Goal: Task Accomplishment & Management: Complete application form

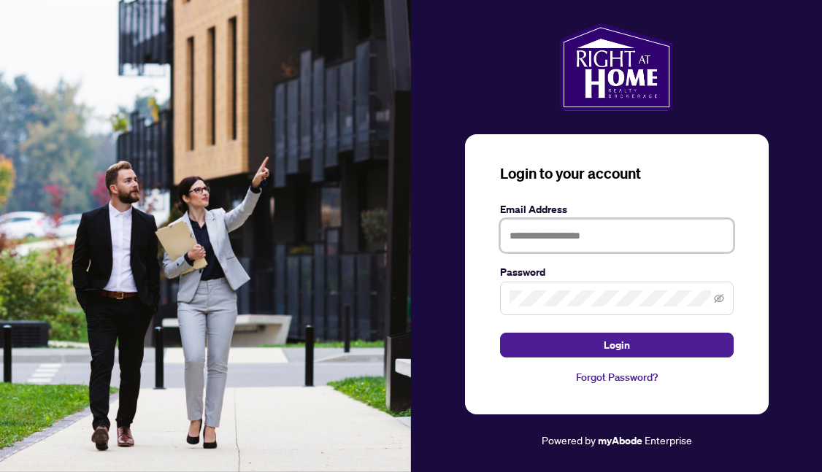
type input "**********"
click at [616, 345] on button "Login" at bounding box center [617, 345] width 234 height 25
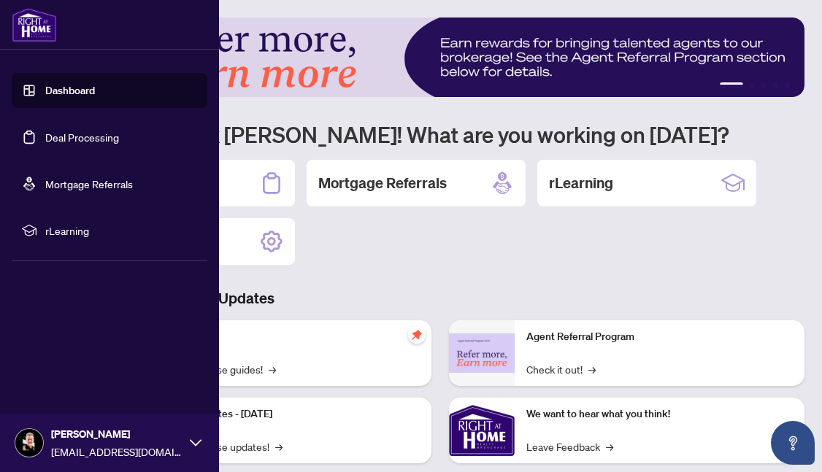
click at [45, 90] on link "Dashboard" at bounding box center [70, 90] width 50 height 13
click at [64, 142] on link "Deal Processing" at bounding box center [82, 137] width 74 height 13
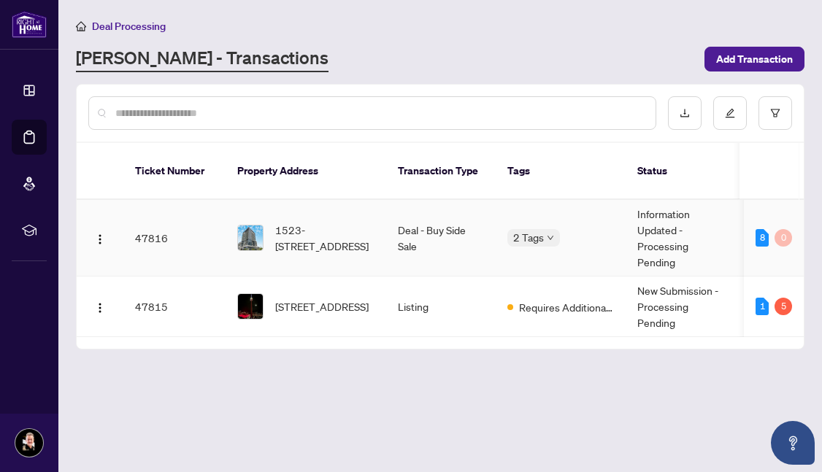
click at [412, 212] on td "Deal - Buy Side Sale" at bounding box center [440, 238] width 109 height 77
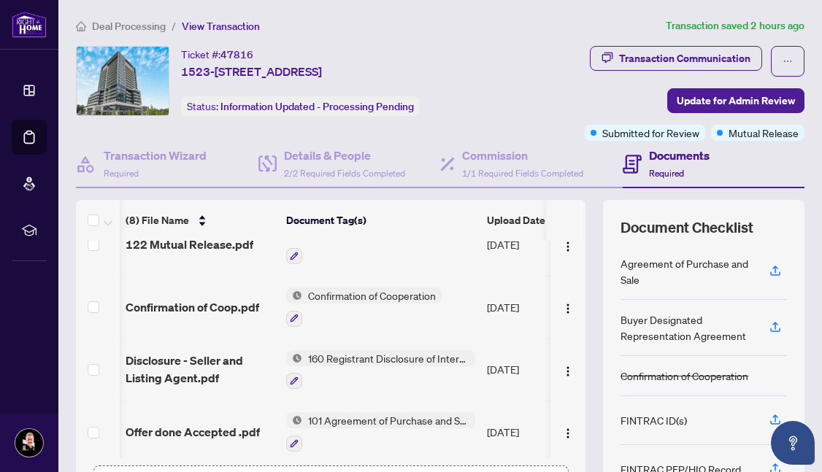
scroll to position [0, 3]
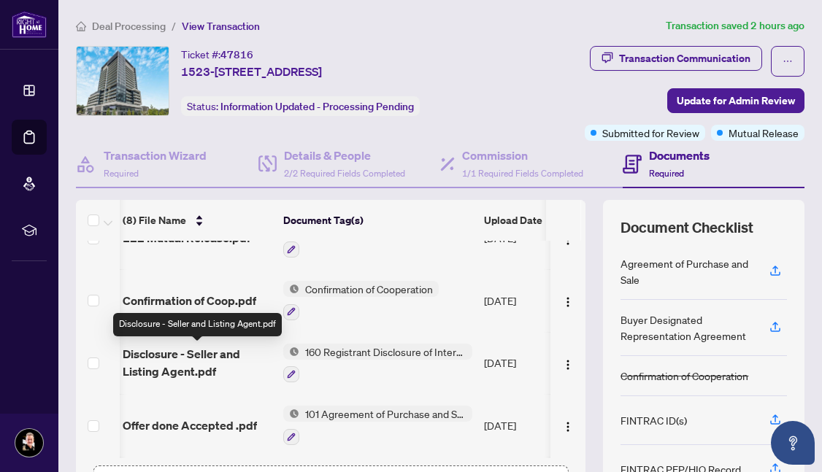
click at [211, 355] on span "Disclosure - Seller and Listing Agent.pdf" at bounding box center [197, 362] width 149 height 35
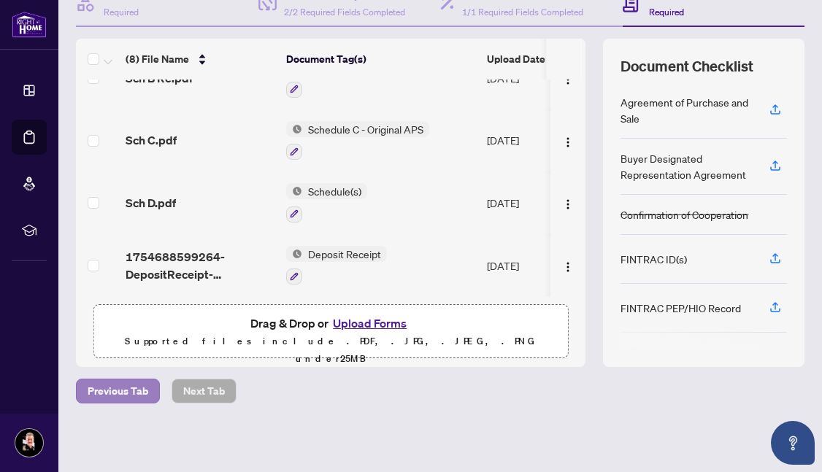
scroll to position [161, 0]
click at [362, 324] on button "Upload Forms" at bounding box center [369, 324] width 82 height 19
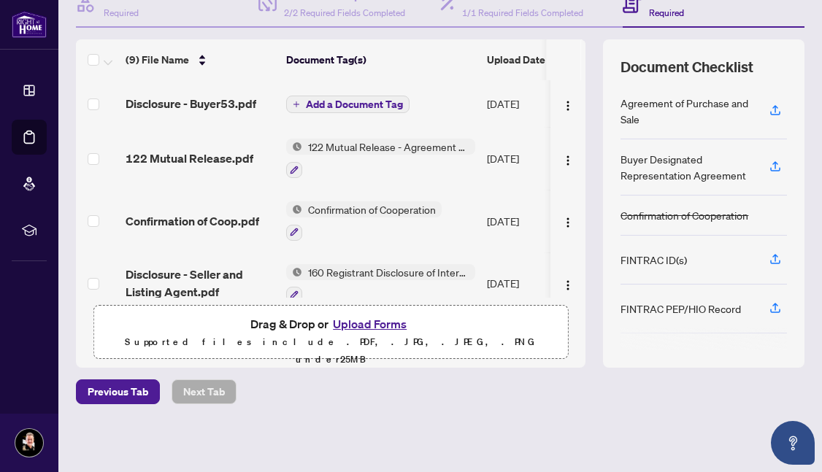
scroll to position [0, 0]
click at [328, 104] on span "Add a Document Tag" at bounding box center [354, 104] width 97 height 10
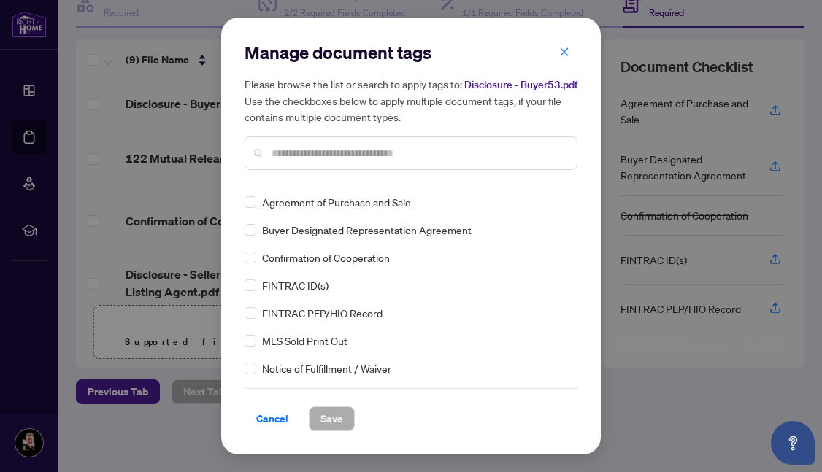
click at [307, 146] on input "text" at bounding box center [418, 153] width 293 height 16
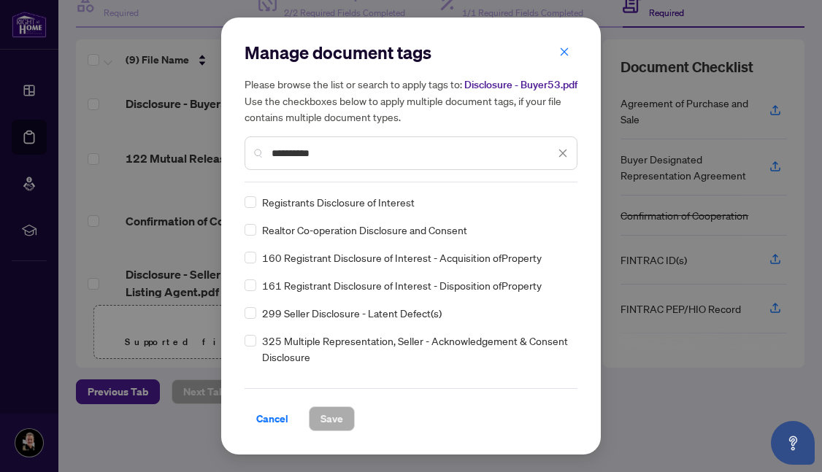
drag, startPoint x: 332, startPoint y: 150, endPoint x: 230, endPoint y: 150, distance: 102.2
click at [230, 150] on div "**********" at bounding box center [411, 236] width 380 height 437
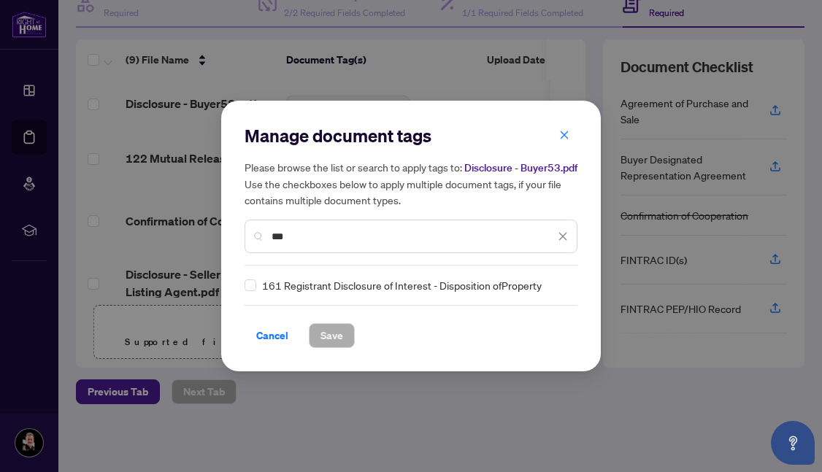
type input "***"
click at [325, 285] on span "161 Registrant Disclosure of Interest - Disposition ofProperty" at bounding box center [402, 285] width 280 height 16
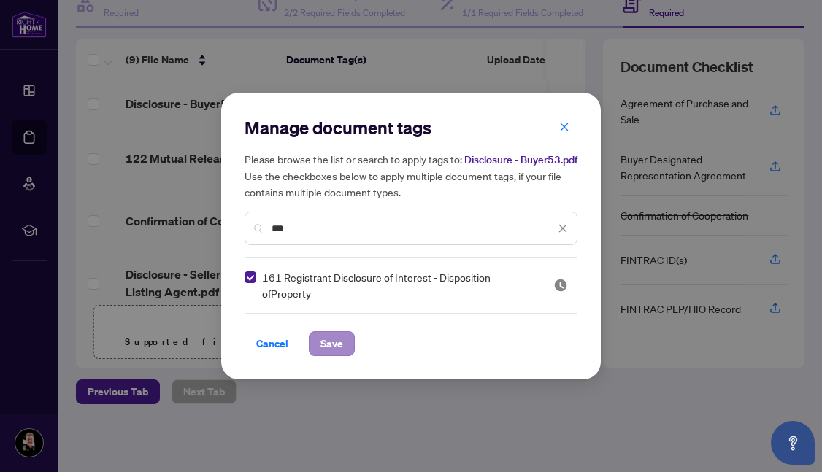
click at [331, 346] on span "Save" at bounding box center [331, 343] width 23 height 23
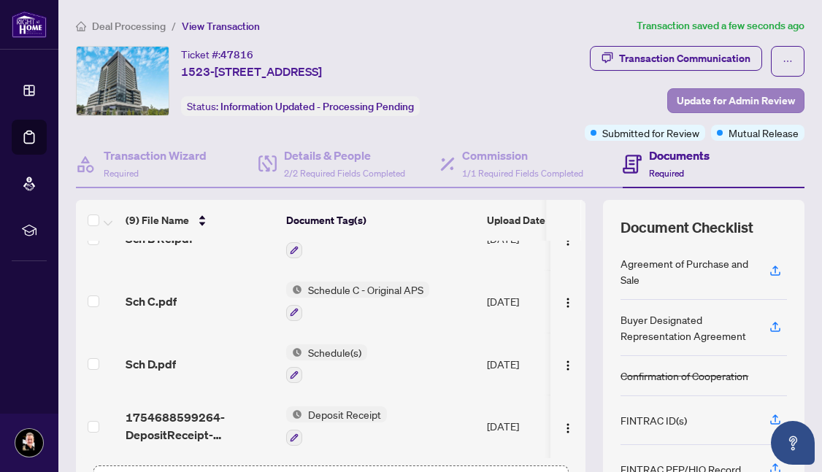
click at [719, 102] on span "Update for Admin Review" at bounding box center [736, 100] width 118 height 23
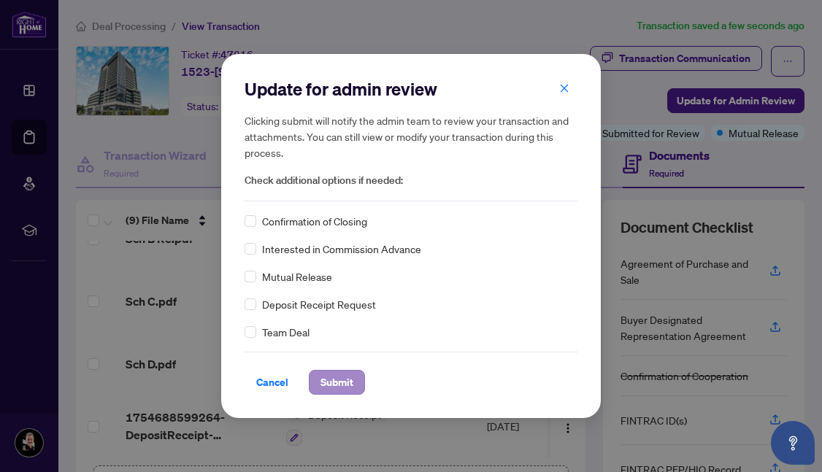
click at [336, 382] on span "Submit" at bounding box center [336, 382] width 33 height 23
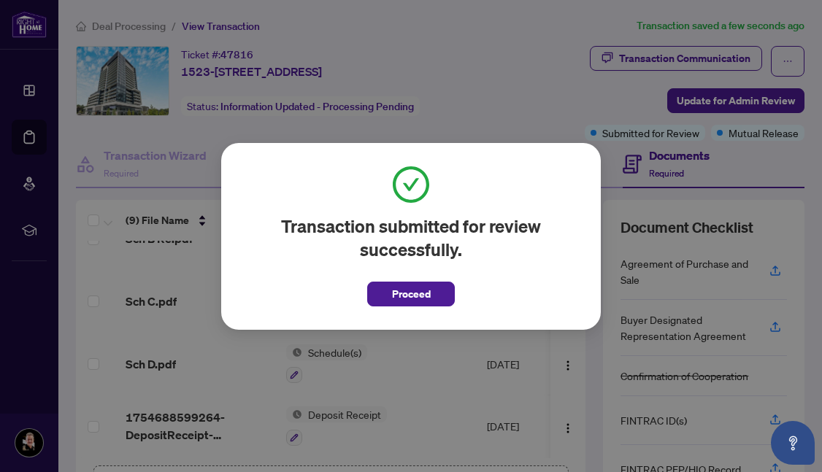
click at [177, 275] on div "Transaction submitted for review successfully. Proceed Cancel OK" at bounding box center [411, 236] width 822 height 472
click at [419, 297] on span "Proceed" at bounding box center [411, 293] width 39 height 23
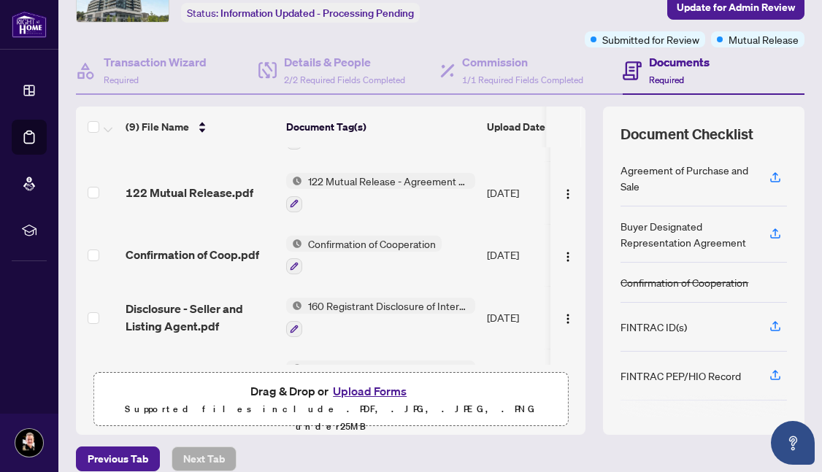
scroll to position [105, 0]
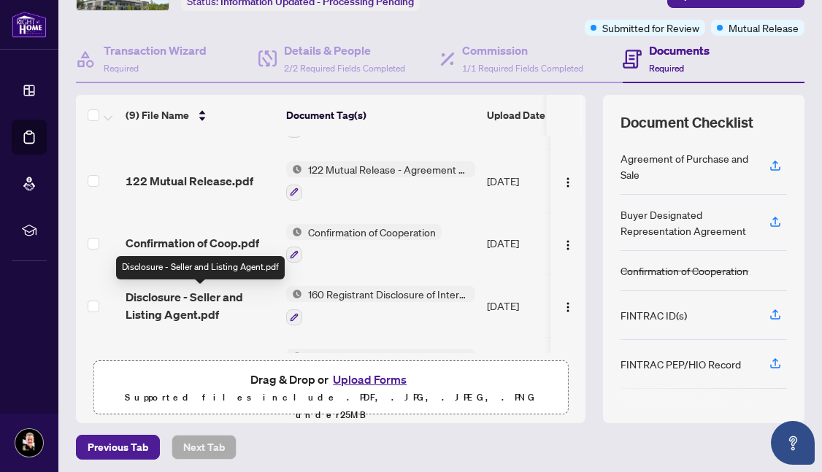
click at [230, 300] on span "Disclosure - Seller and Listing Agent.pdf" at bounding box center [200, 305] width 149 height 35
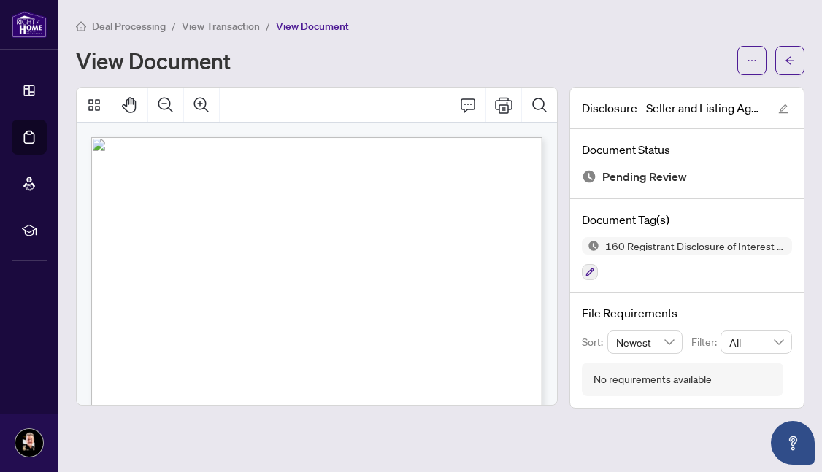
scroll to position [13, 0]
